Goal: Communication & Community: Answer question/provide support

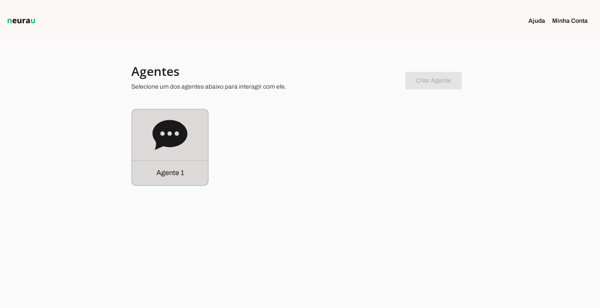
click at [163, 174] on p "Agente 1" at bounding box center [170, 173] width 28 height 11
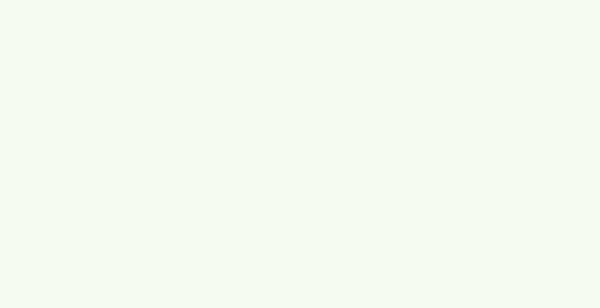
click at [0, 0] on robot-service-page at bounding box center [0, 0] width 0 height 0
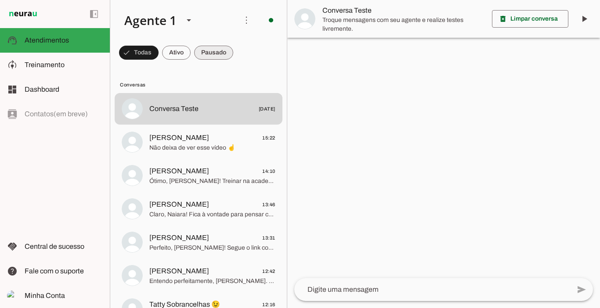
click at [218, 53] on span at bounding box center [213, 52] width 39 height 21
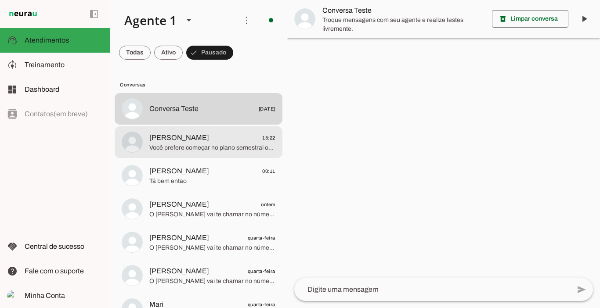
click at [204, 138] on span "[PERSON_NAME] 15:22" at bounding box center [212, 138] width 126 height 11
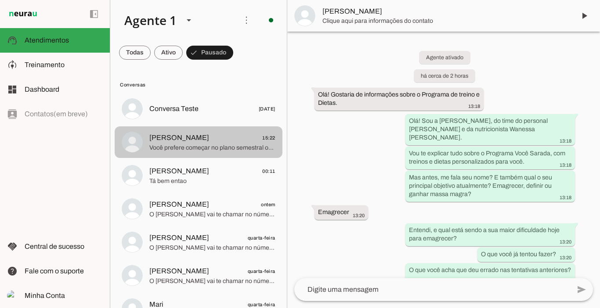
scroll to position [868, 0]
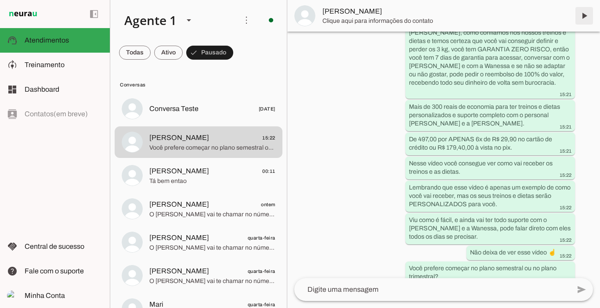
click at [584, 16] on span at bounding box center [584, 15] width 21 height 21
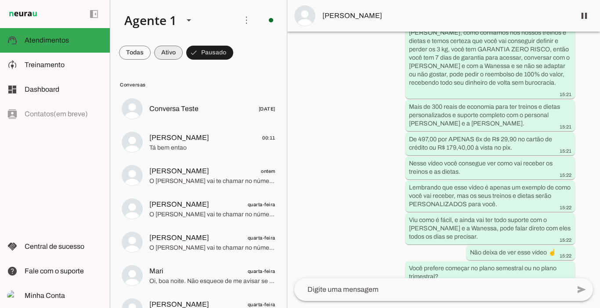
click at [168, 54] on span at bounding box center [168, 52] width 29 height 21
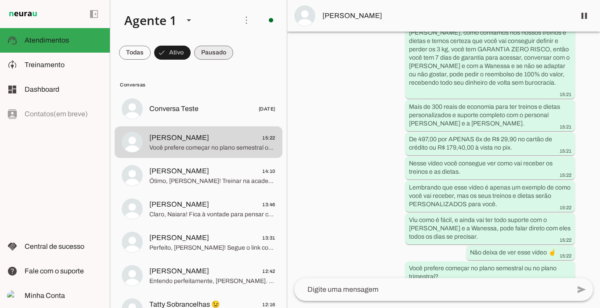
click at [213, 52] on span at bounding box center [213, 52] width 39 height 21
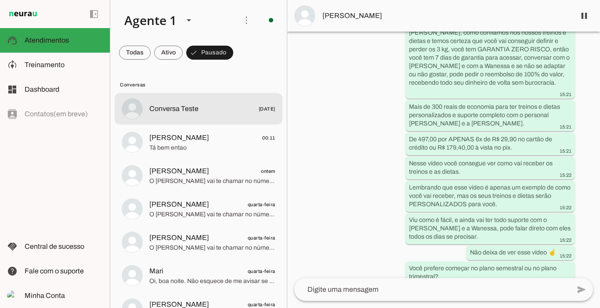
click at [180, 108] on span "Conversa Teste" at bounding box center [173, 109] width 49 height 11
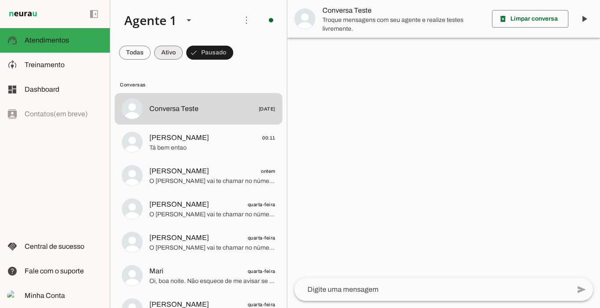
click at [169, 54] on span at bounding box center [168, 52] width 29 height 21
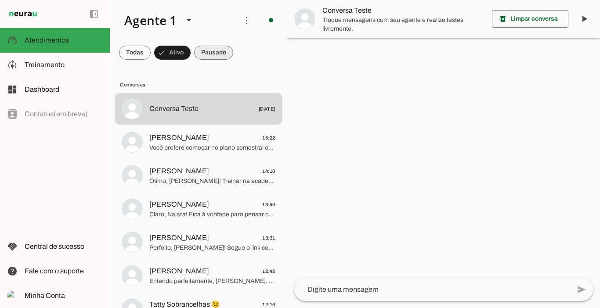
click at [213, 47] on span at bounding box center [213, 52] width 39 height 21
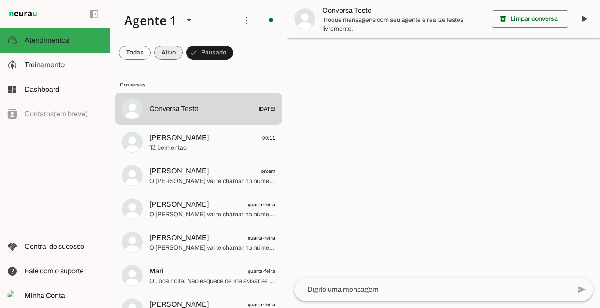
click at [177, 48] on span at bounding box center [168, 52] width 29 height 21
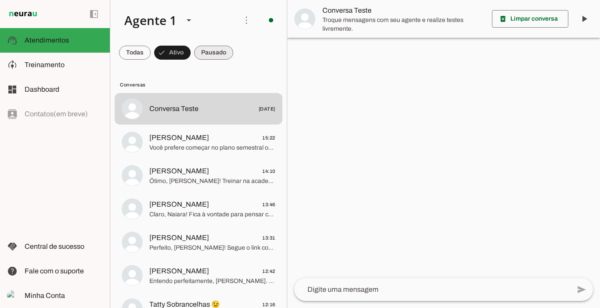
click at [211, 52] on span at bounding box center [213, 52] width 39 height 21
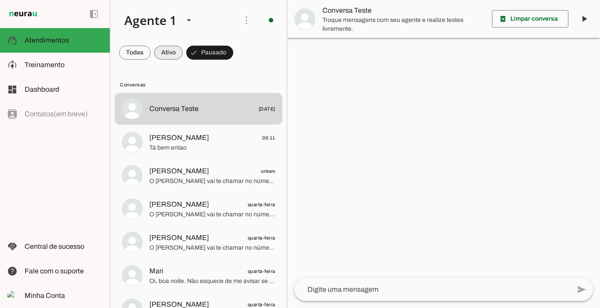
click at [166, 50] on span at bounding box center [168, 52] width 29 height 21
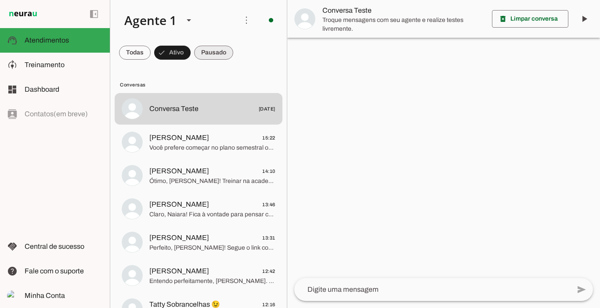
click at [201, 50] on span at bounding box center [213, 52] width 39 height 21
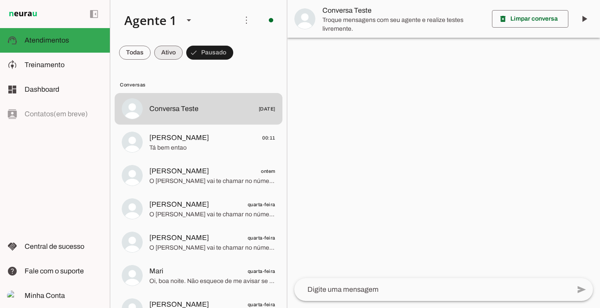
click at [174, 49] on span at bounding box center [168, 52] width 29 height 21
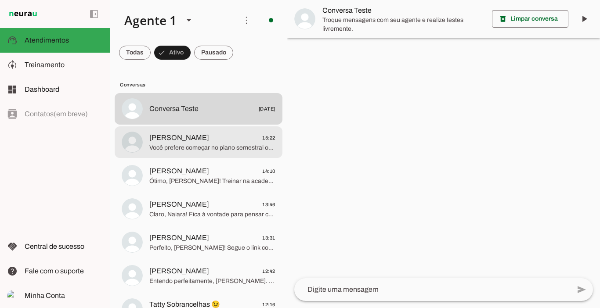
click at [178, 142] on span "[PERSON_NAME]" at bounding box center [179, 138] width 60 height 11
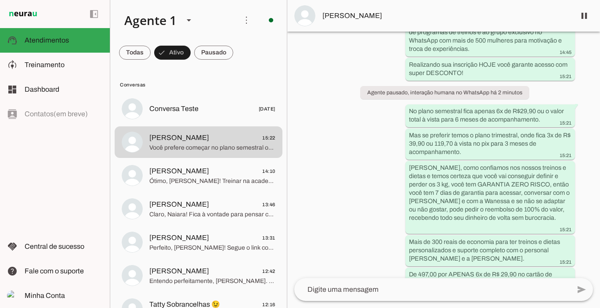
scroll to position [877, 0]
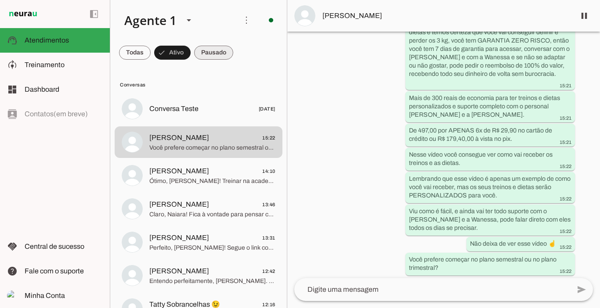
click at [216, 58] on span at bounding box center [213, 52] width 39 height 21
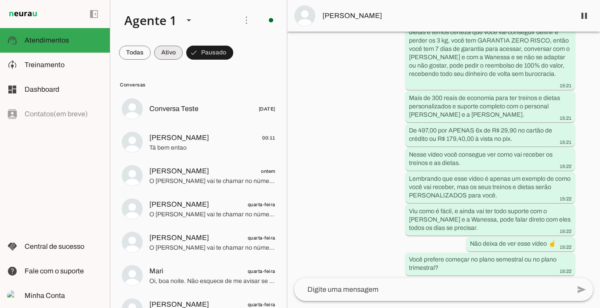
click at [169, 51] on span at bounding box center [168, 52] width 29 height 21
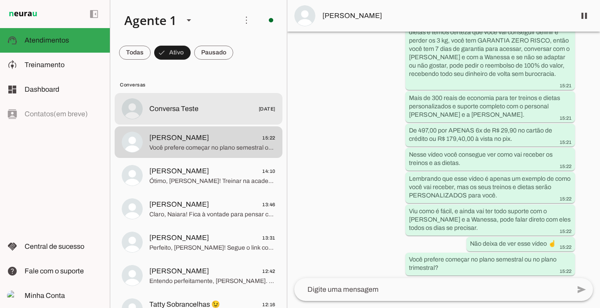
click at [194, 106] on span "Conversa Teste" at bounding box center [173, 109] width 49 height 11
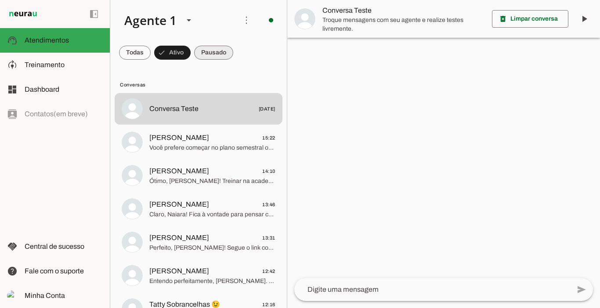
click at [212, 52] on span at bounding box center [213, 52] width 39 height 21
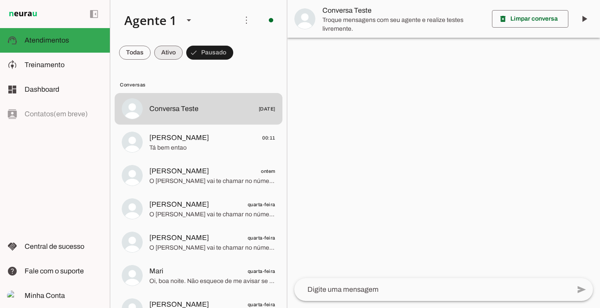
click at [167, 52] on span at bounding box center [168, 52] width 29 height 21
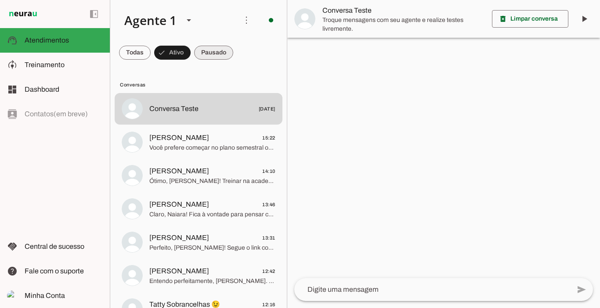
click at [210, 51] on span at bounding box center [213, 52] width 39 height 21
